Goal: Task Accomplishment & Management: Manage account settings

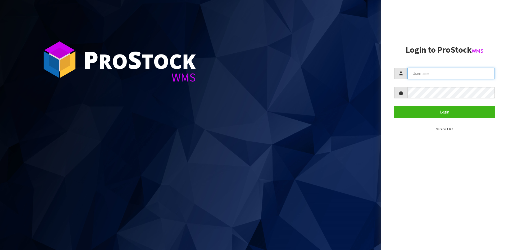
click at [449, 74] on input "text" at bounding box center [451, 73] width 87 height 11
type input "[EMAIL_ADDRESS][DOMAIN_NAME]"
click at [394, 106] on button "Login" at bounding box center [444, 111] width 101 height 11
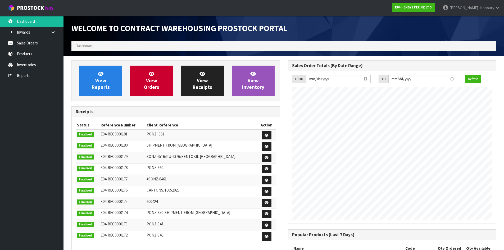
scroll to position [294, 216]
click at [165, 78] on link "View Orders" at bounding box center [151, 81] width 43 height 30
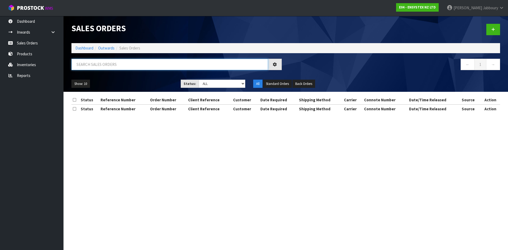
click at [137, 65] on input "text" at bounding box center [169, 64] width 197 height 11
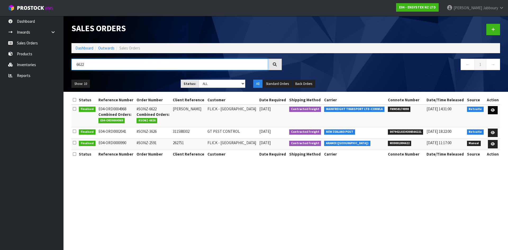
type input "6622"
click at [495, 111] on link at bounding box center [493, 110] width 10 height 8
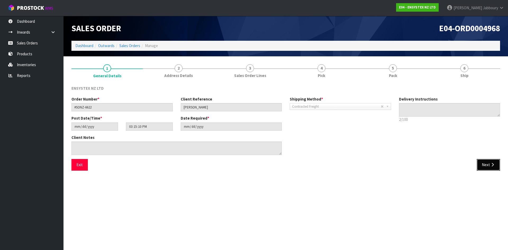
click at [485, 162] on button "Next" at bounding box center [488, 164] width 23 height 11
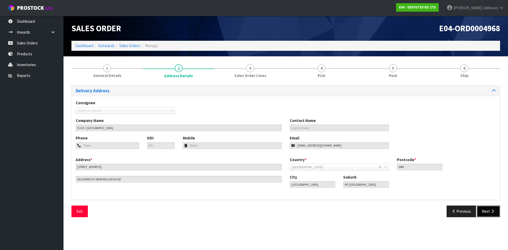
click at [484, 210] on button "Next" at bounding box center [488, 211] width 23 height 11
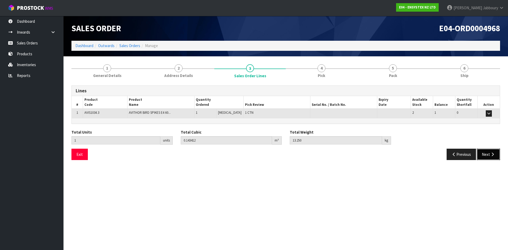
click at [490, 152] on icon "button" at bounding box center [492, 154] width 5 height 4
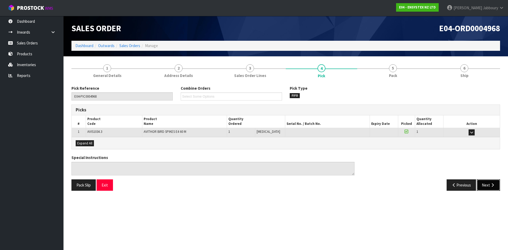
click at [490, 182] on button "Next" at bounding box center [488, 184] width 23 height 11
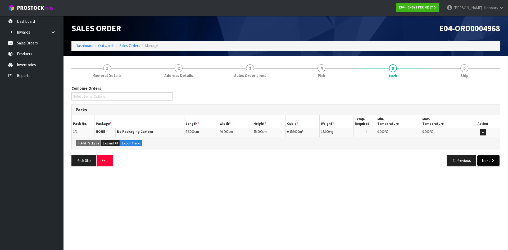
click at [495, 159] on button "Next" at bounding box center [488, 160] width 23 height 11
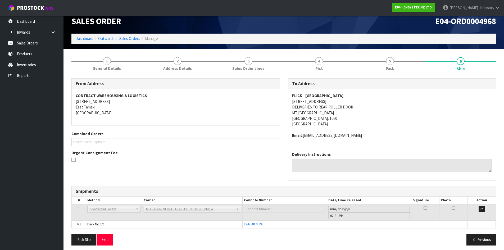
scroll to position [11, 0]
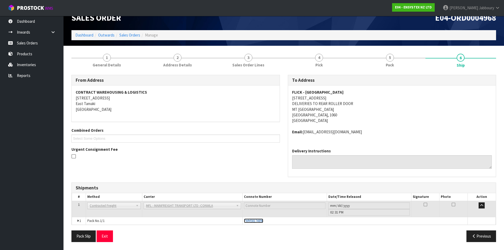
click at [255, 219] on span "FWM58174898" at bounding box center [253, 221] width 19 height 4
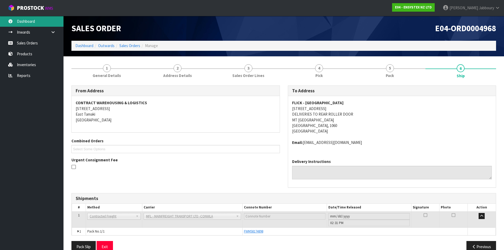
click at [28, 20] on link "Dashboard" at bounding box center [32, 21] width 64 height 11
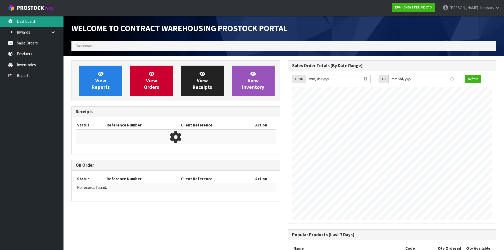
scroll to position [294, 216]
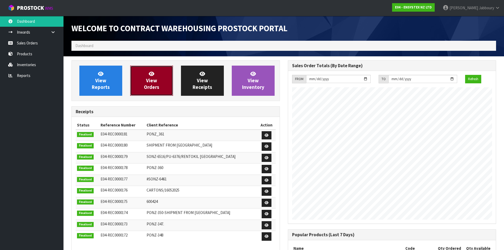
click at [156, 87] on span "View Orders" at bounding box center [151, 81] width 15 height 20
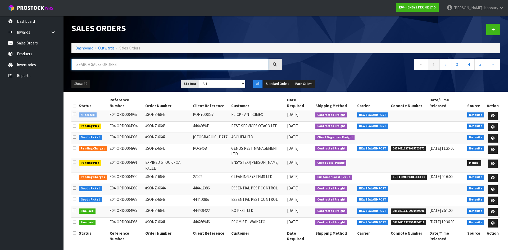
click at [134, 64] on input "text" at bounding box center [169, 64] width 197 height 11
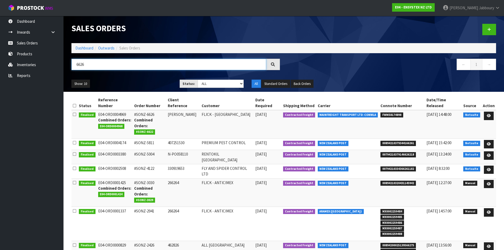
type input "6626"
click at [149, 110] on td "#SONZ-6626 Combined Orders: #SONZ-6622" at bounding box center [150, 124] width 34 height 29
click at [487, 114] on icon at bounding box center [489, 115] width 4 height 3
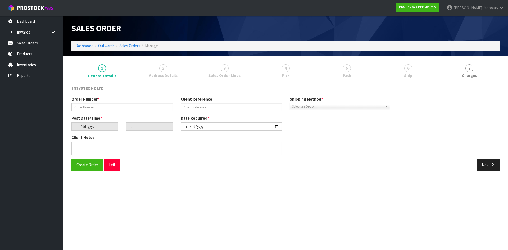
type input "#SONZ-6626"
type input "[PERSON_NAME]"
type input "[DATE]"
type input "10:45:08.000"
type input "[DATE]"
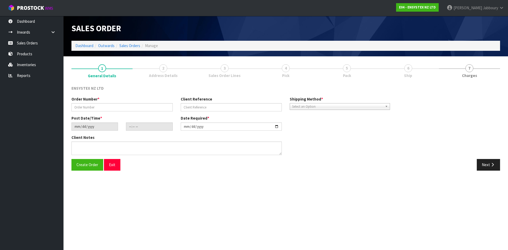
type textarea "please send with order 6622"
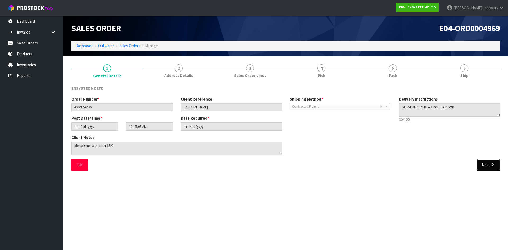
click at [485, 165] on button "Next" at bounding box center [488, 164] width 23 height 11
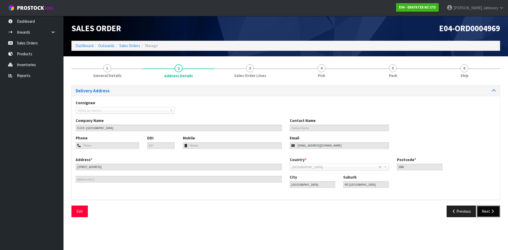
click at [490, 211] on button "Next" at bounding box center [488, 211] width 23 height 11
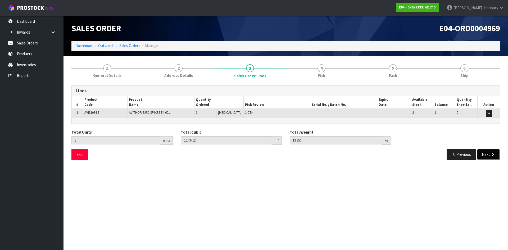
click at [492, 154] on icon "button" at bounding box center [492, 154] width 5 height 4
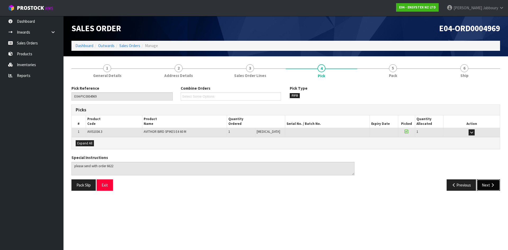
click at [494, 183] on icon "button" at bounding box center [492, 185] width 5 height 4
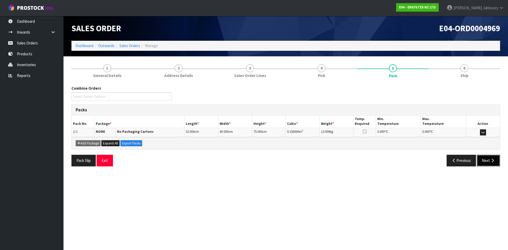
click at [492, 160] on icon "button" at bounding box center [492, 161] width 5 height 4
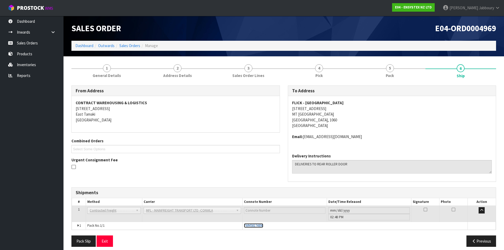
click at [249, 226] on span "FWM58174898" at bounding box center [253, 225] width 19 height 4
click at [493, 6] on span "Jabboury" at bounding box center [486, 7] width 15 height 5
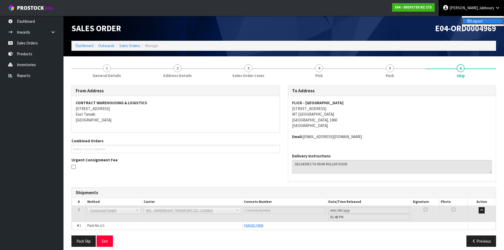
drag, startPoint x: 477, startPoint y: 20, endPoint x: 480, endPoint y: 9, distance: 11.1
click at [477, 20] on link "Logout" at bounding box center [483, 20] width 42 height 7
